Goal: Navigation & Orientation: Find specific page/section

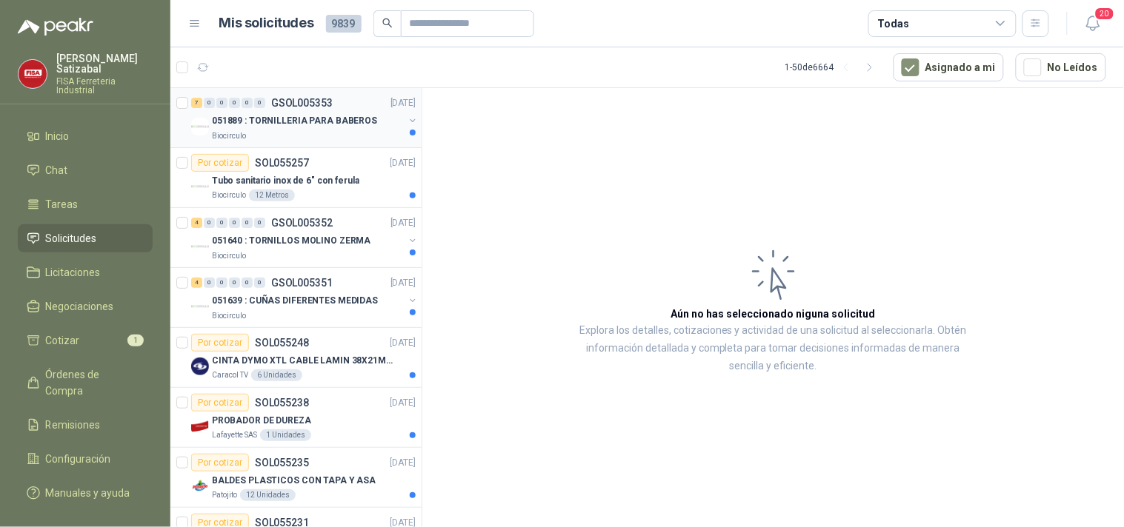
click at [323, 124] on p "051889 : TORNILLERIA PARA BABEROS" at bounding box center [294, 121] width 165 height 14
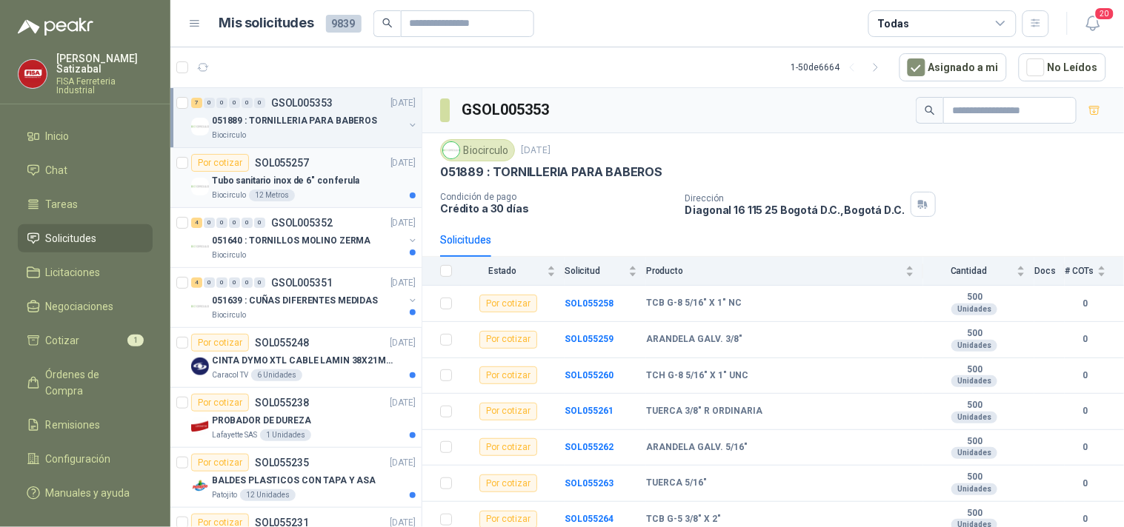
click at [334, 169] on div "Por cotizar SOL055257 [DATE]" at bounding box center [303, 163] width 224 height 18
click at [334, 169] on div "Por cotizar SOL055257 09/09/25" at bounding box center [303, 163] width 224 height 18
click at [86, 367] on span "Órdenes de Compra" at bounding box center [92, 383] width 93 height 33
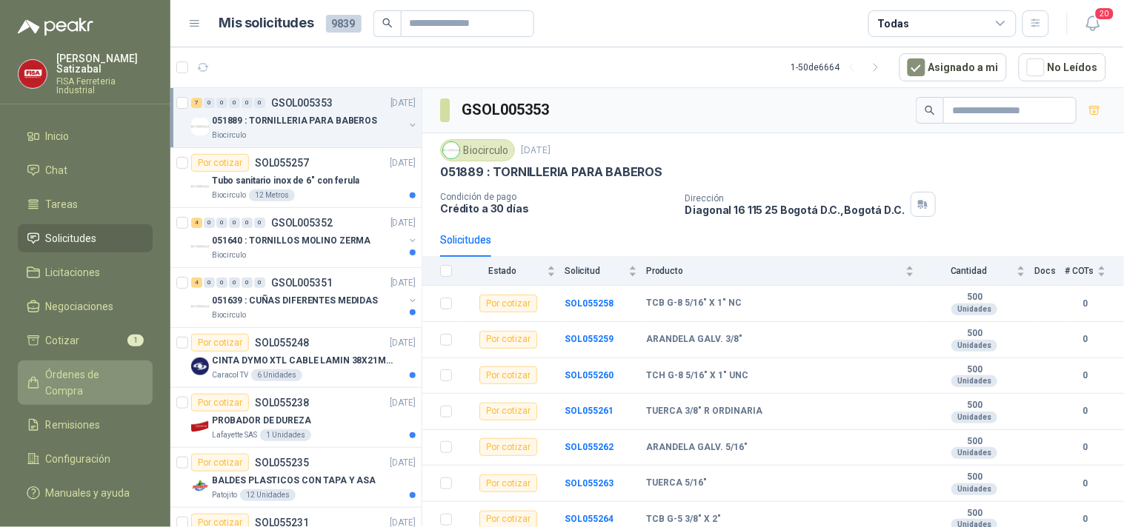
click at [86, 367] on span "Órdenes de Compra" at bounding box center [92, 383] width 93 height 33
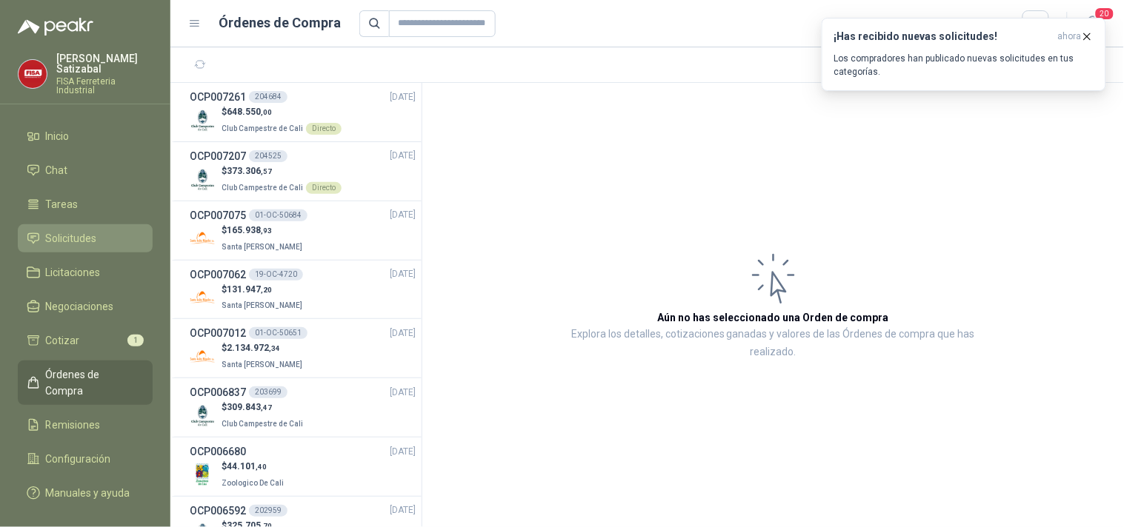
click at [93, 230] on span "Solicitudes" at bounding box center [71, 238] width 51 height 16
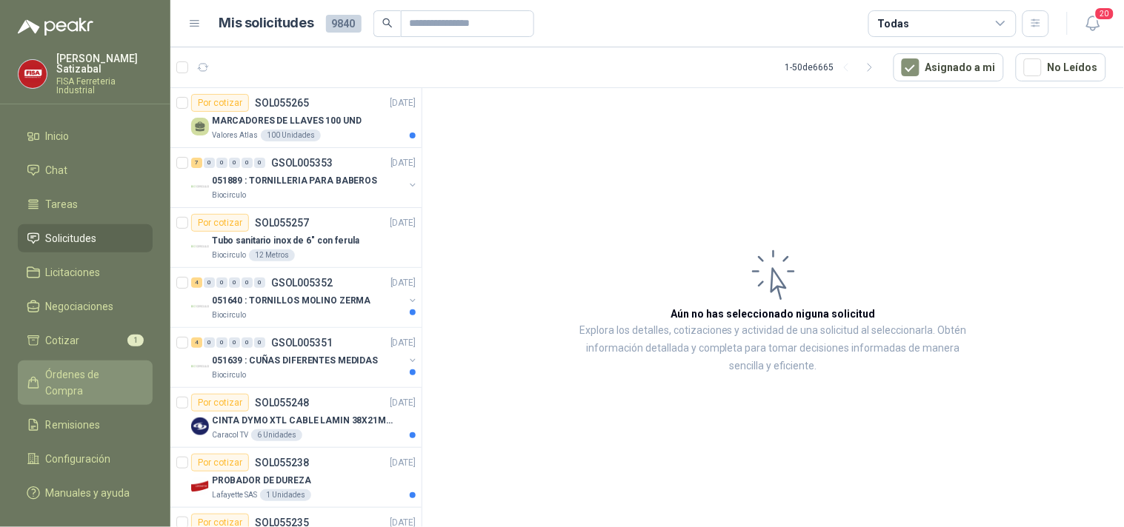
click at [96, 367] on span "Órdenes de Compra" at bounding box center [92, 383] width 93 height 33
